Goal: Task Accomplishment & Management: Manage account settings

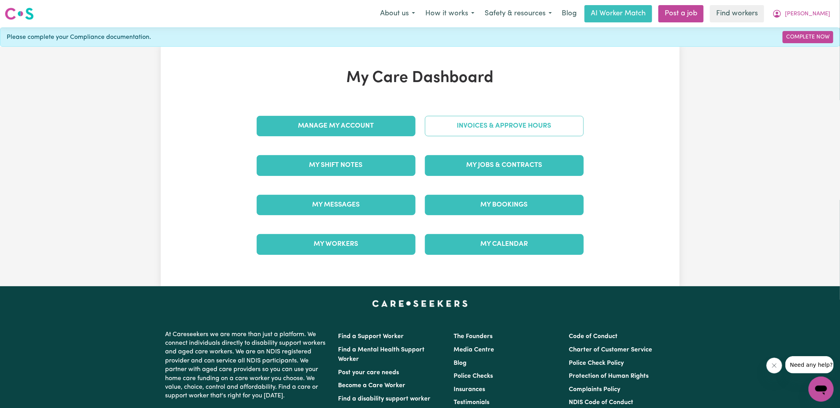
click at [459, 128] on link "Invoices & Approve Hours" at bounding box center [504, 126] width 159 height 20
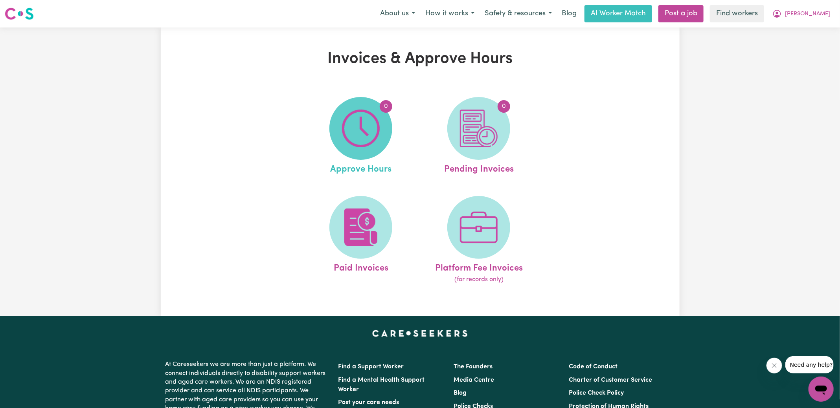
click at [365, 134] on img at bounding box center [361, 129] width 38 height 38
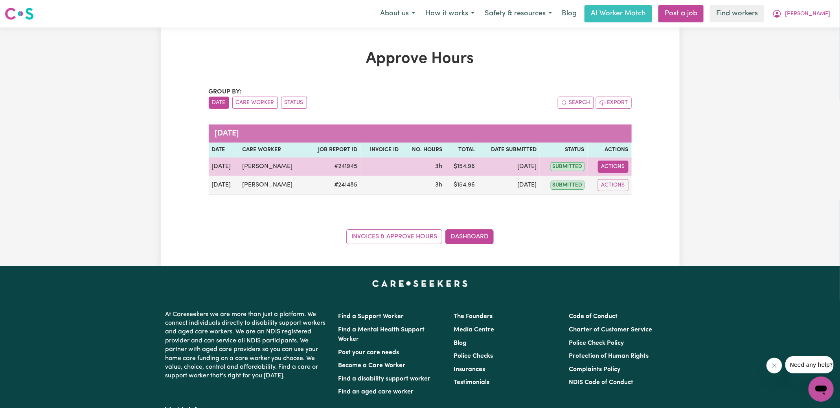
click at [617, 167] on button "Actions" at bounding box center [613, 167] width 31 height 12
click at [637, 186] on link "View Job Report" at bounding box center [632, 185] width 67 height 16
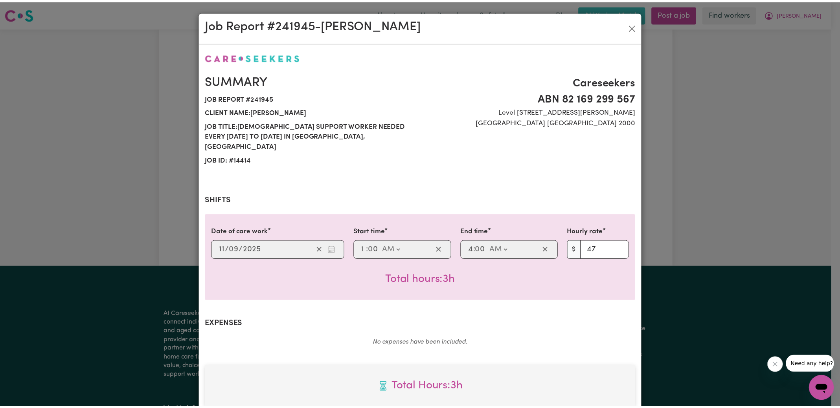
scroll to position [207, 0]
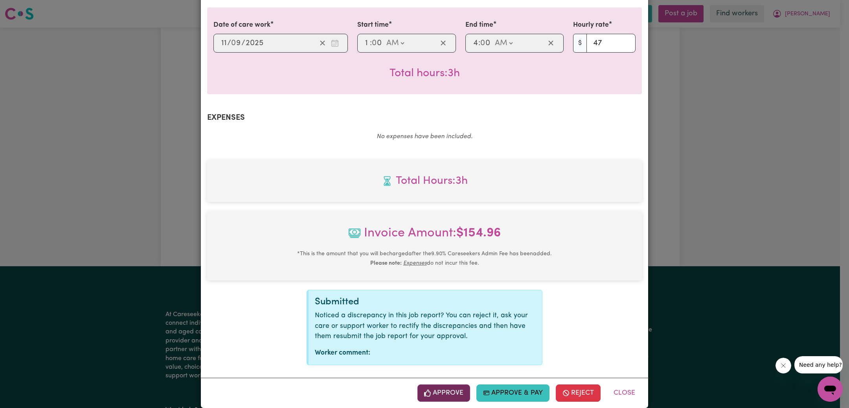
click at [453, 385] on button "Approve" at bounding box center [443, 393] width 53 height 17
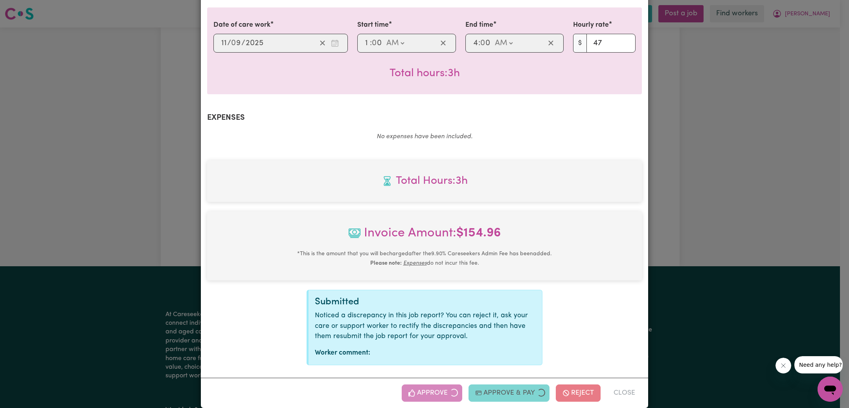
click at [686, 192] on div "Job Report # 241945 - [PERSON_NAME] Summary Job report # 241945 Client name: [P…" at bounding box center [424, 204] width 849 height 408
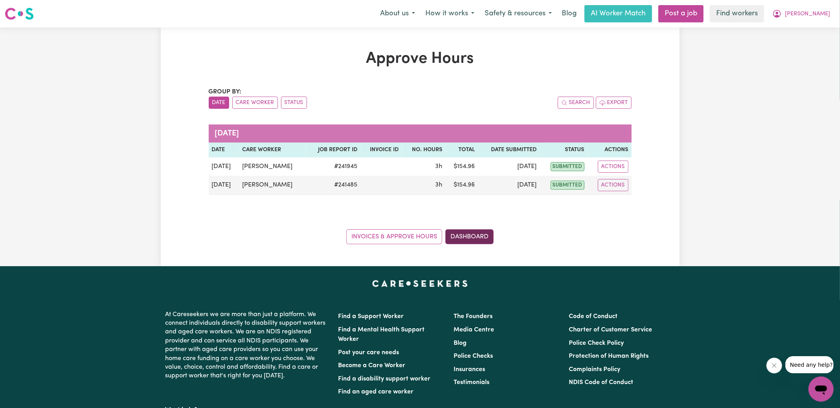
click at [467, 240] on link "Dashboard" at bounding box center [469, 236] width 48 height 15
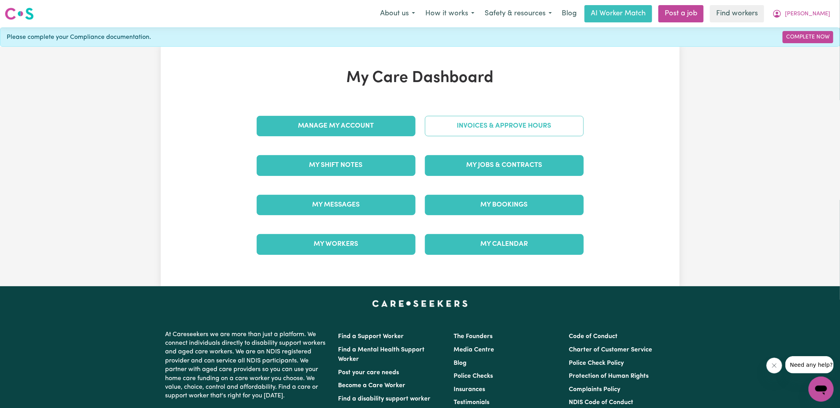
click at [477, 130] on link "Invoices & Approve Hours" at bounding box center [504, 126] width 159 height 20
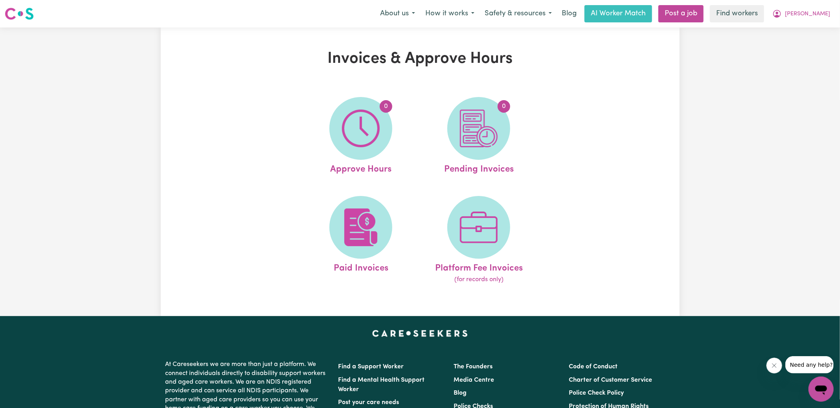
click at [493, 139] on img at bounding box center [479, 129] width 38 height 38
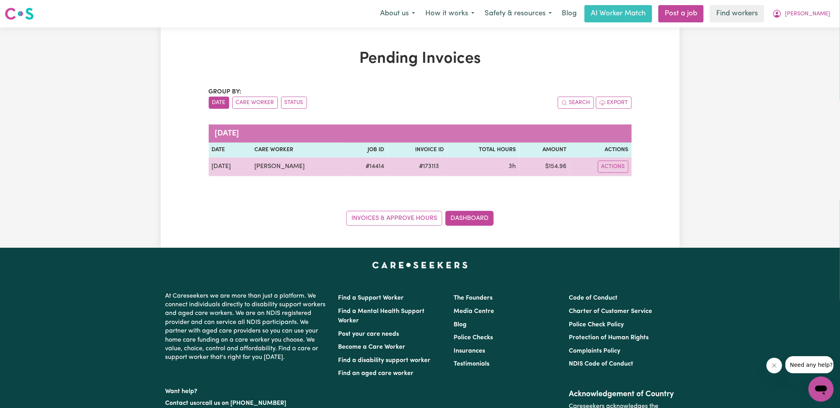
click at [417, 168] on span "# 173113" at bounding box center [428, 166] width 29 height 9
click at [418, 168] on span "# 173113" at bounding box center [428, 166] width 29 height 9
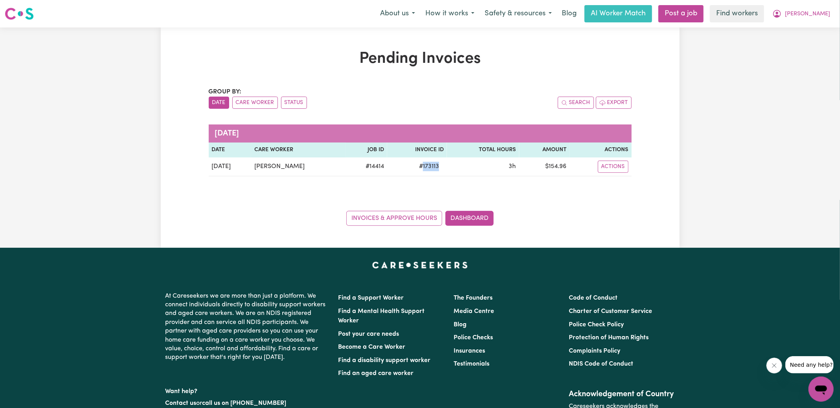
copy span "173113"
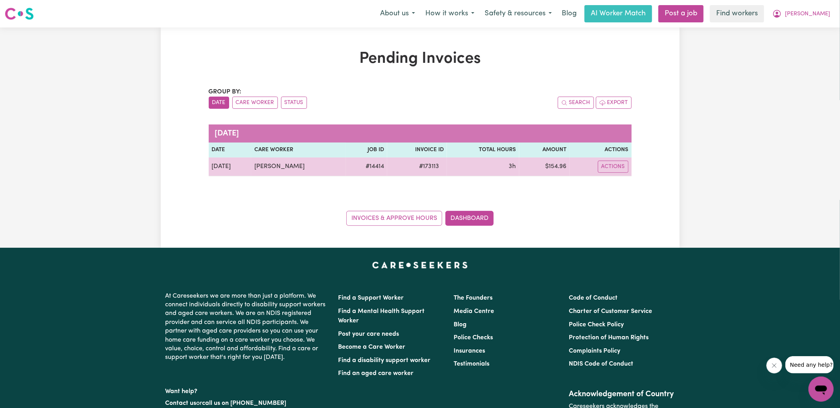
click at [553, 168] on td "$ 154.96" at bounding box center [544, 167] width 51 height 19
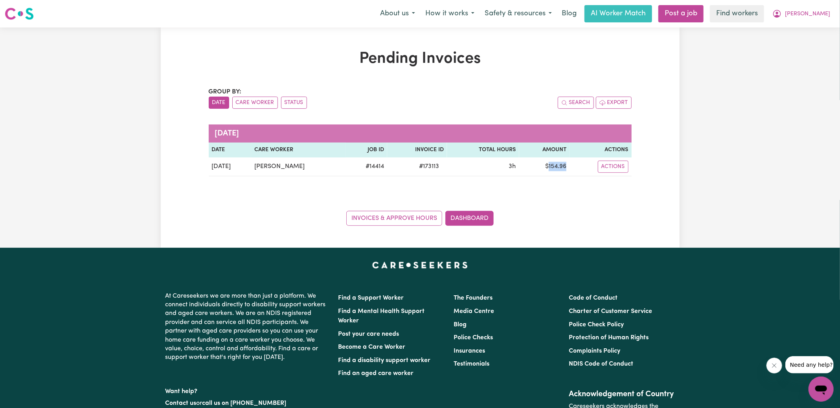
copy td "154.96"
click at [782, 13] on icon "My Account" at bounding box center [776, 13] width 9 height 9
click at [798, 46] on link "Logout" at bounding box center [804, 45] width 62 height 15
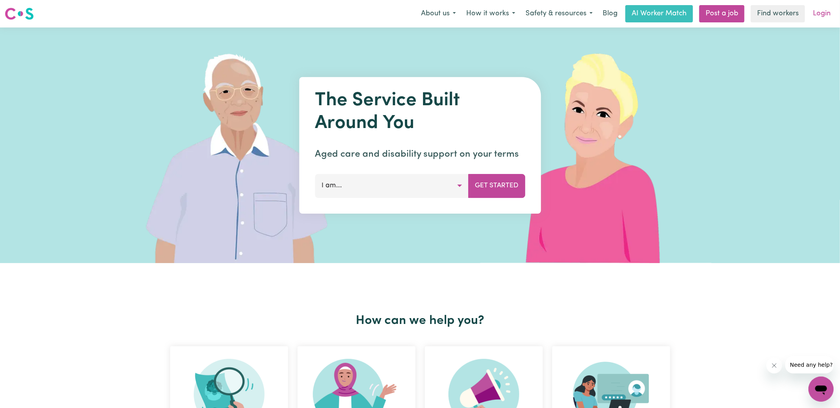
click at [815, 17] on link "Login" at bounding box center [821, 13] width 27 height 17
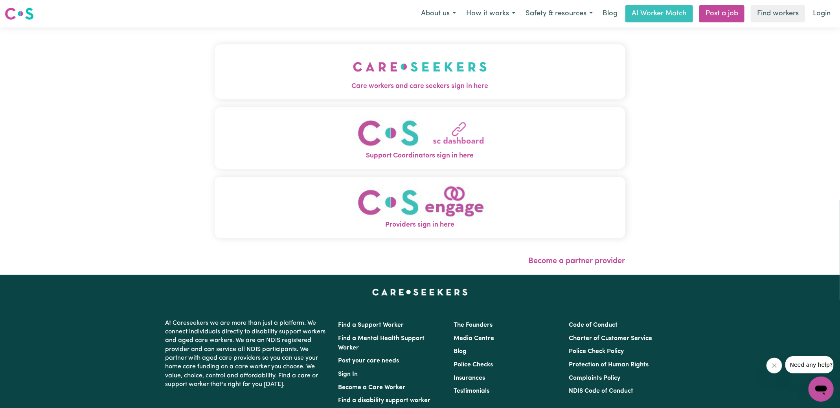
click at [299, 72] on button "Care workers and care seekers sign in here" at bounding box center [420, 71] width 411 height 55
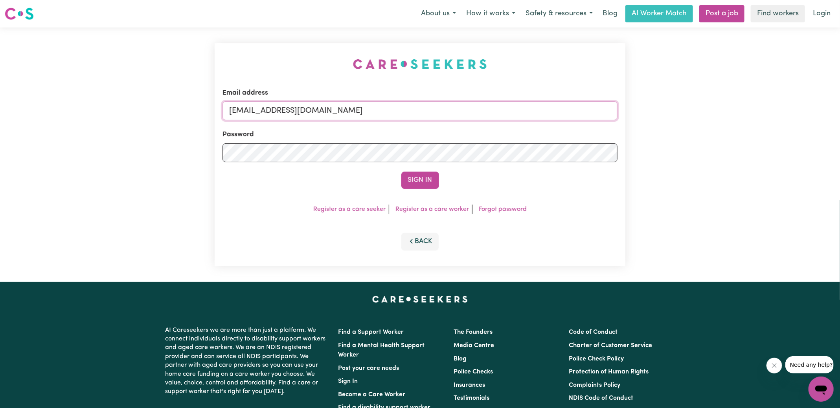
drag, startPoint x: 269, startPoint y: 109, endPoint x: 685, endPoint y: 147, distance: 417.9
click at [685, 147] on div "Email address [EMAIL_ADDRESS][DOMAIN_NAME] Password Sign In Register as a care …" at bounding box center [420, 155] width 840 height 255
type input "[EMAIL_ADDRESS][DOMAIN_NAME]"
click at [401, 172] on button "Sign In" at bounding box center [420, 180] width 38 height 17
